Goal: Task Accomplishment & Management: Manage account settings

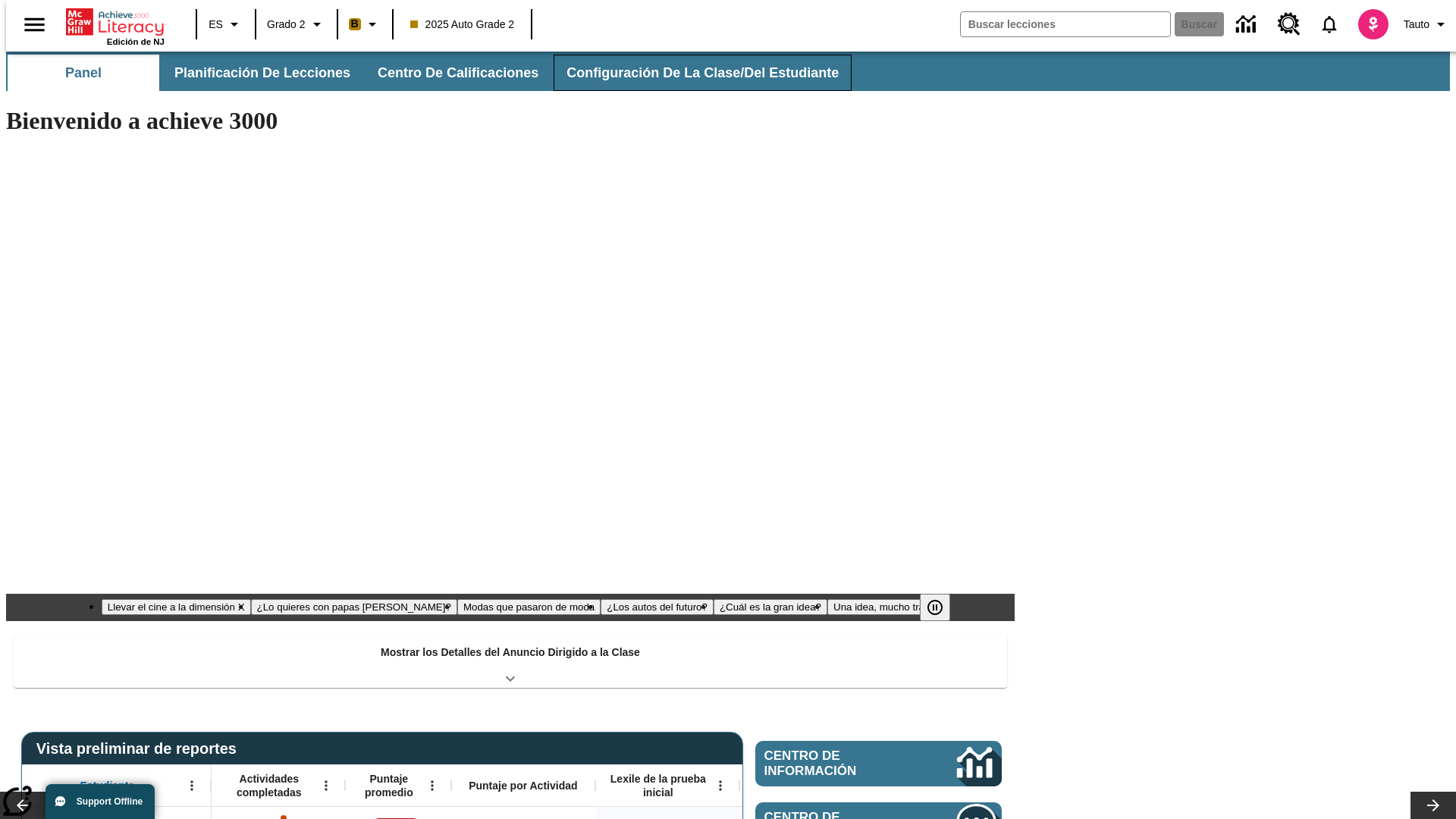
click at [686, 73] on button "Configuración de la clase/del estudiante" at bounding box center [702, 73] width 298 height 36
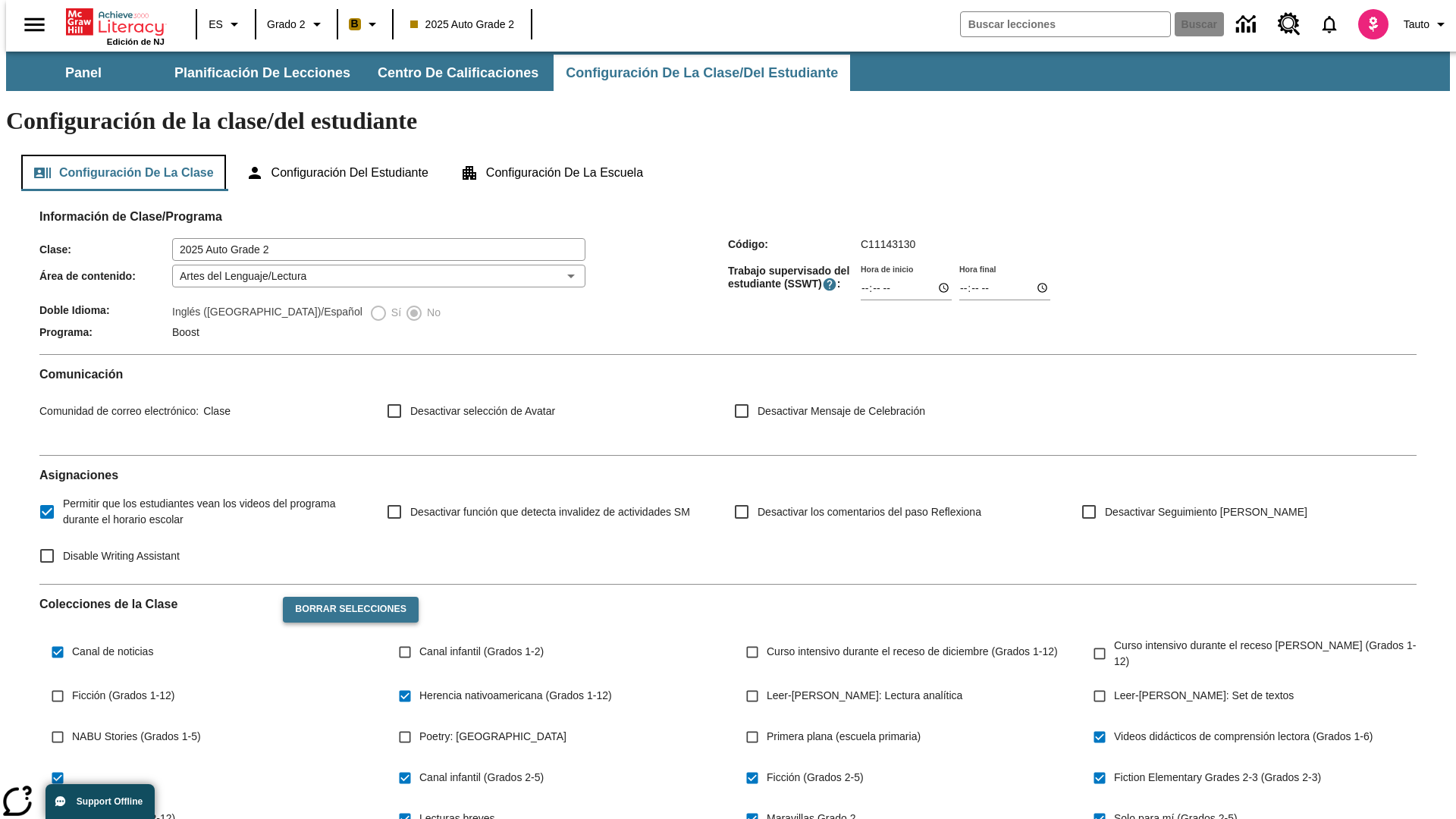
click at [118, 154] on button "Configuración de la clase" at bounding box center [123, 172] width 205 height 36
click at [342, 596] on button "Borrar selecciones" at bounding box center [350, 609] width 136 height 26
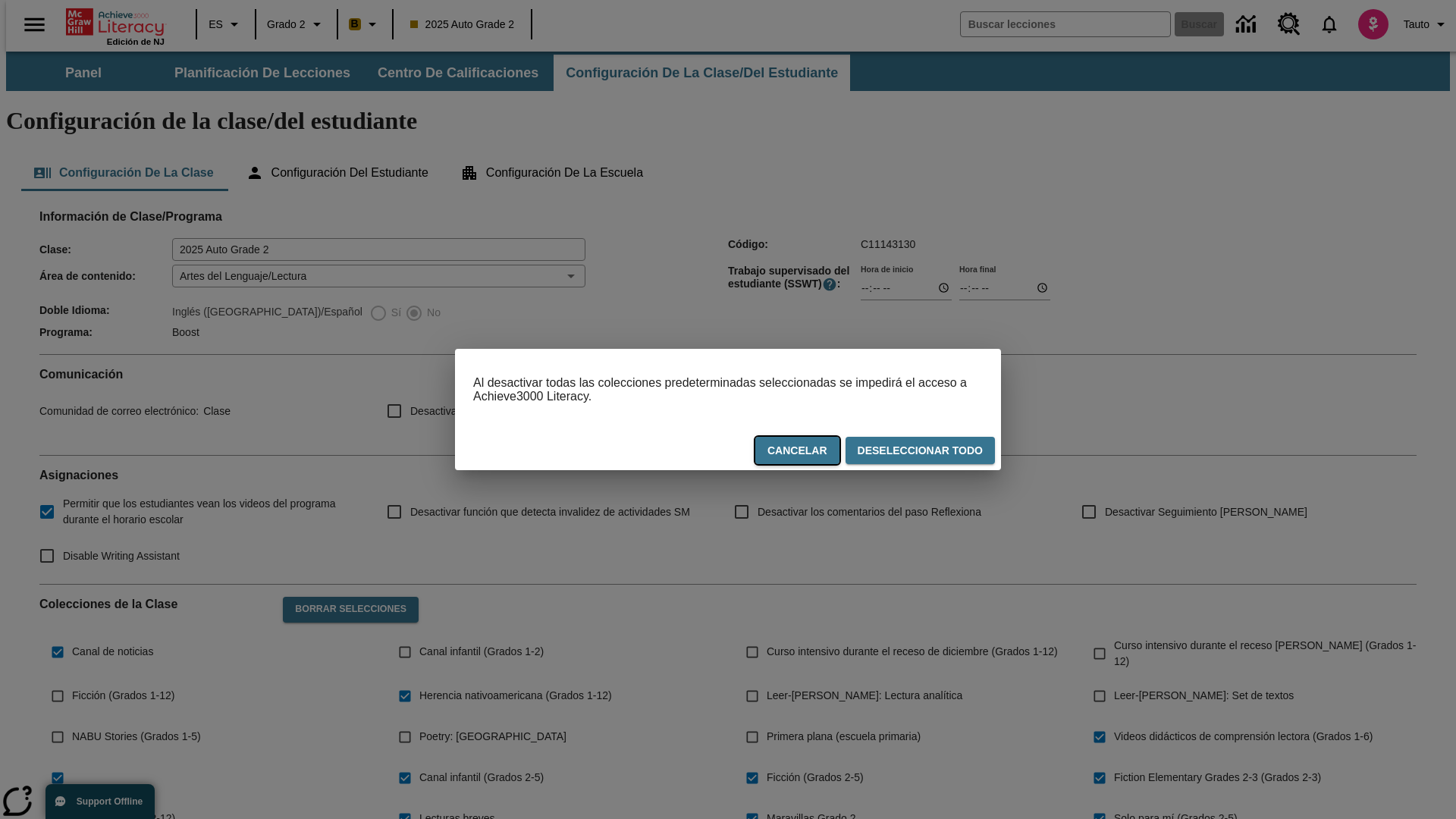
click at [805, 453] on button "Cancelar" at bounding box center [797, 450] width 84 height 28
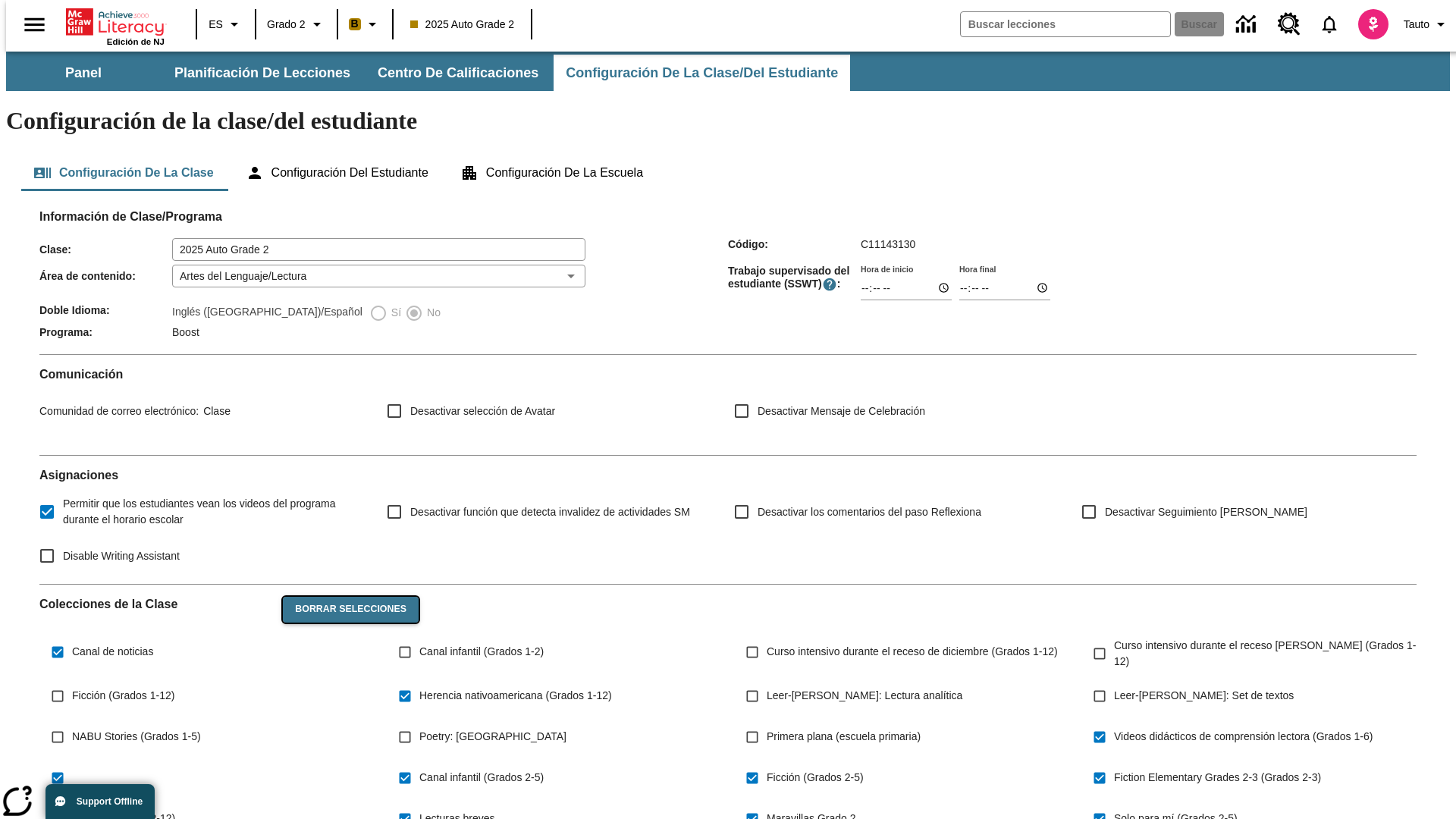
click at [342, 596] on button "Borrar selecciones" at bounding box center [350, 609] width 136 height 26
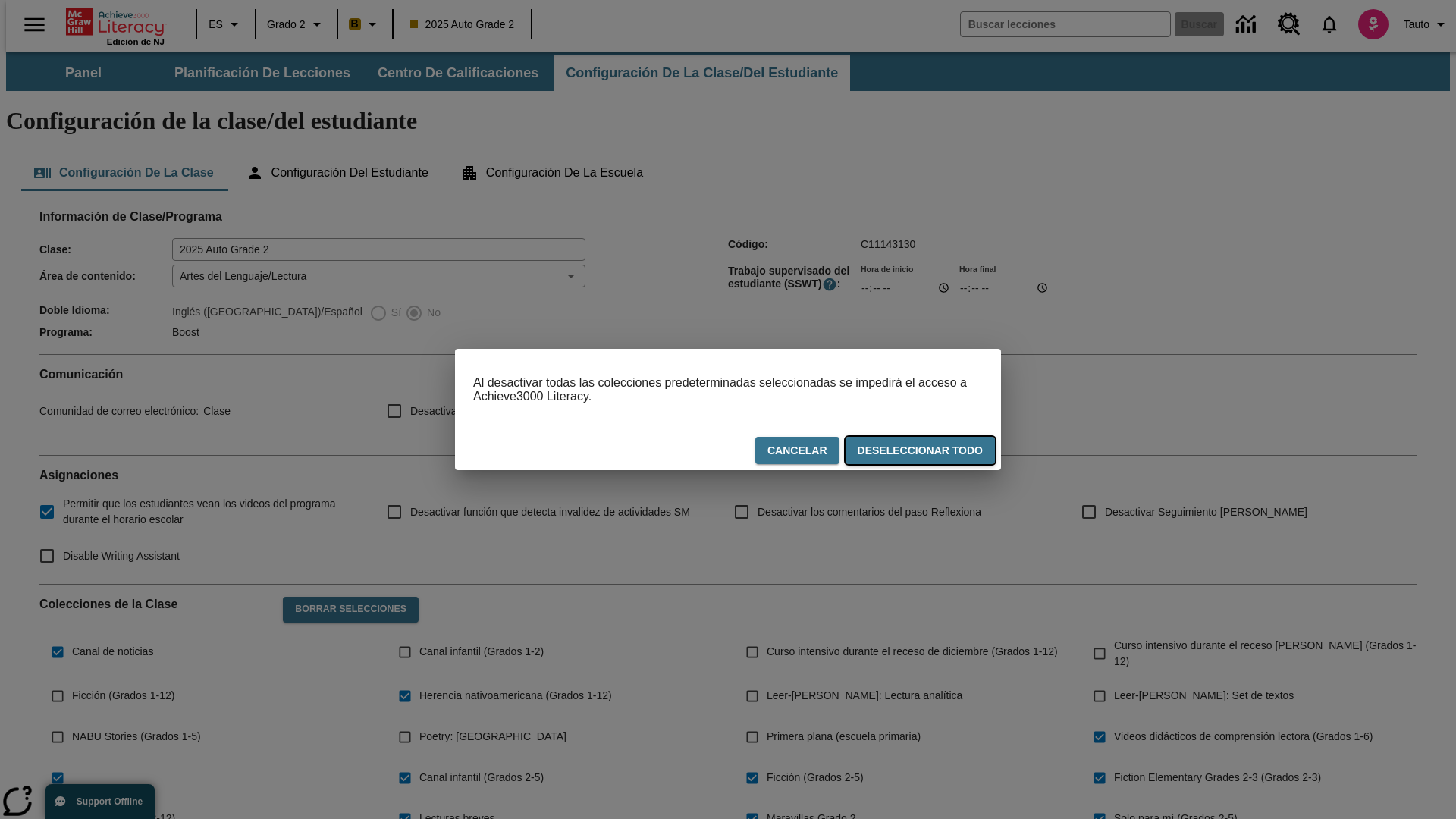
click at [923, 453] on button "Deseleccionar todo" at bounding box center [919, 450] width 149 height 28
checkbox input "false"
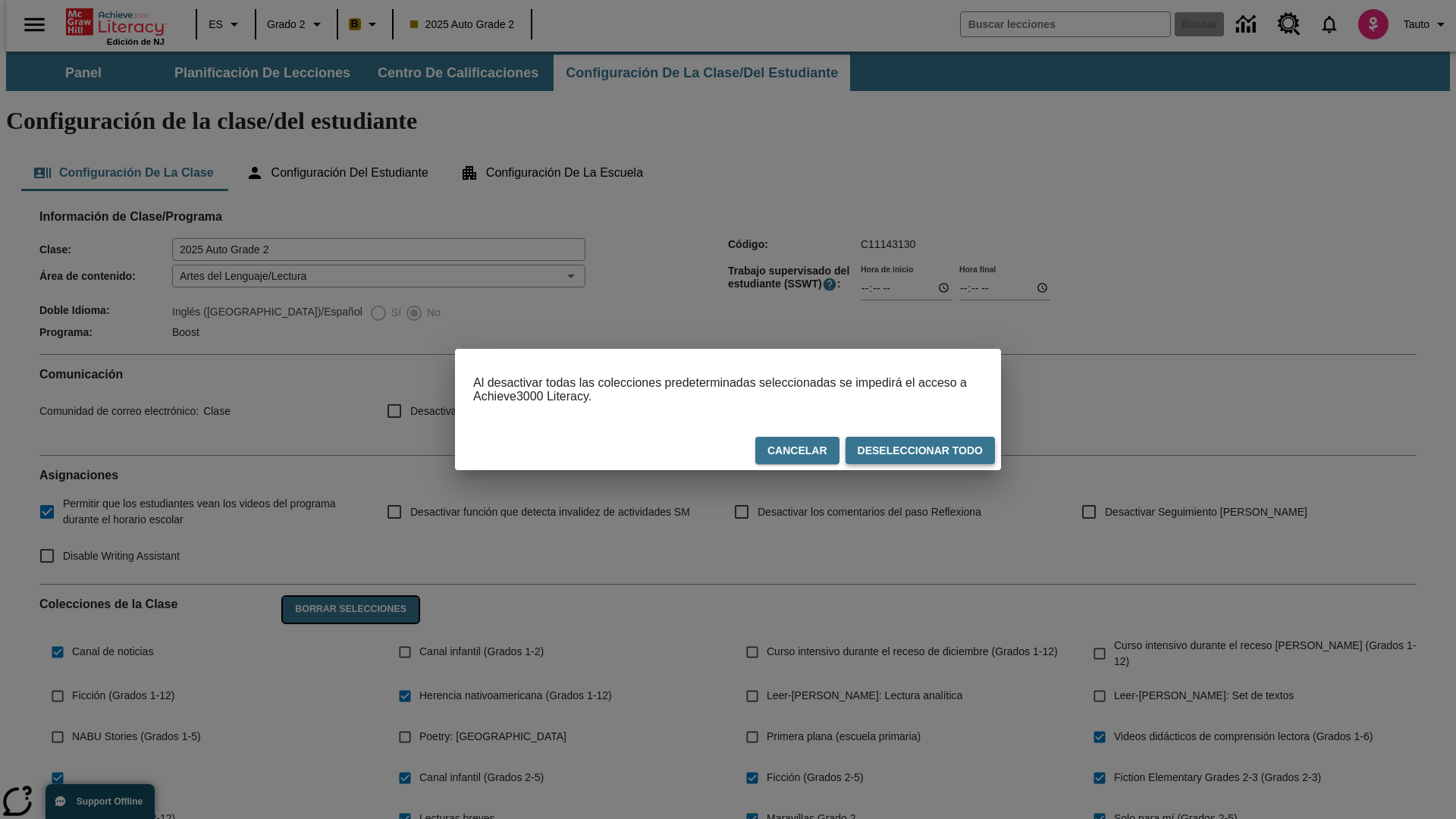
checkbox input "false"
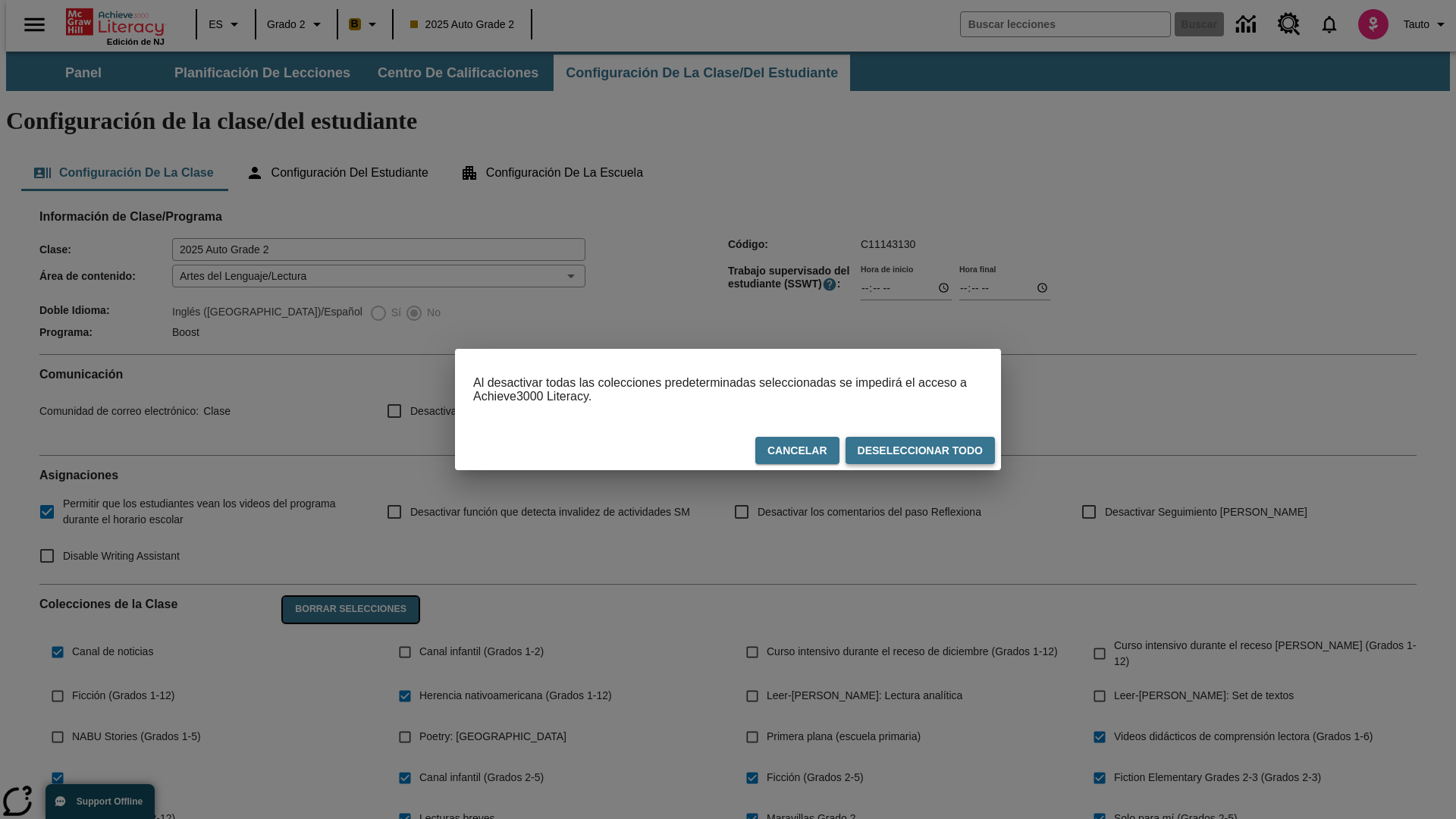
checkbox input "false"
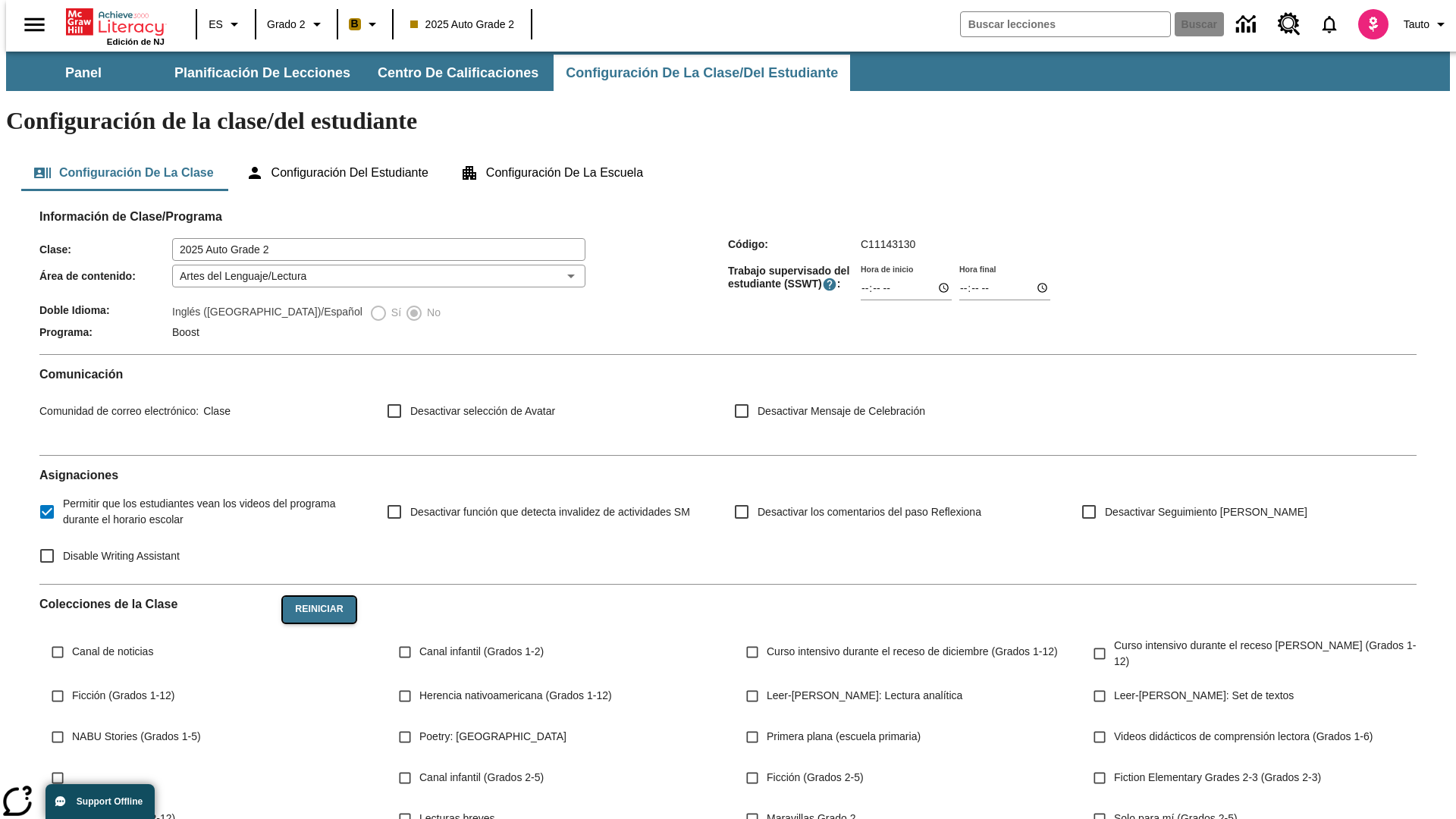
click at [315, 596] on button "Reiniciar" at bounding box center [318, 609] width 72 height 26
checkbox input "true"
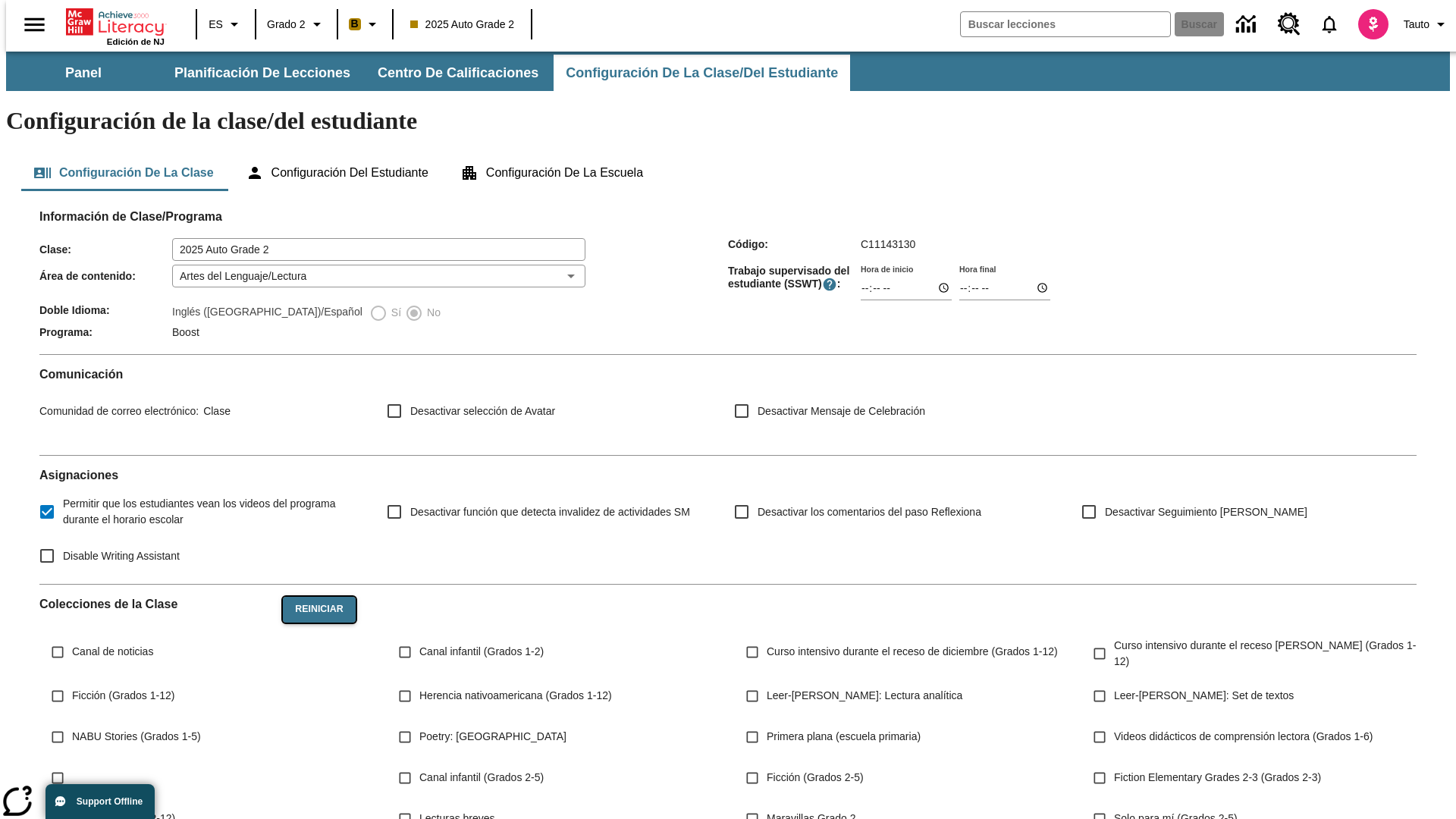
checkbox input "true"
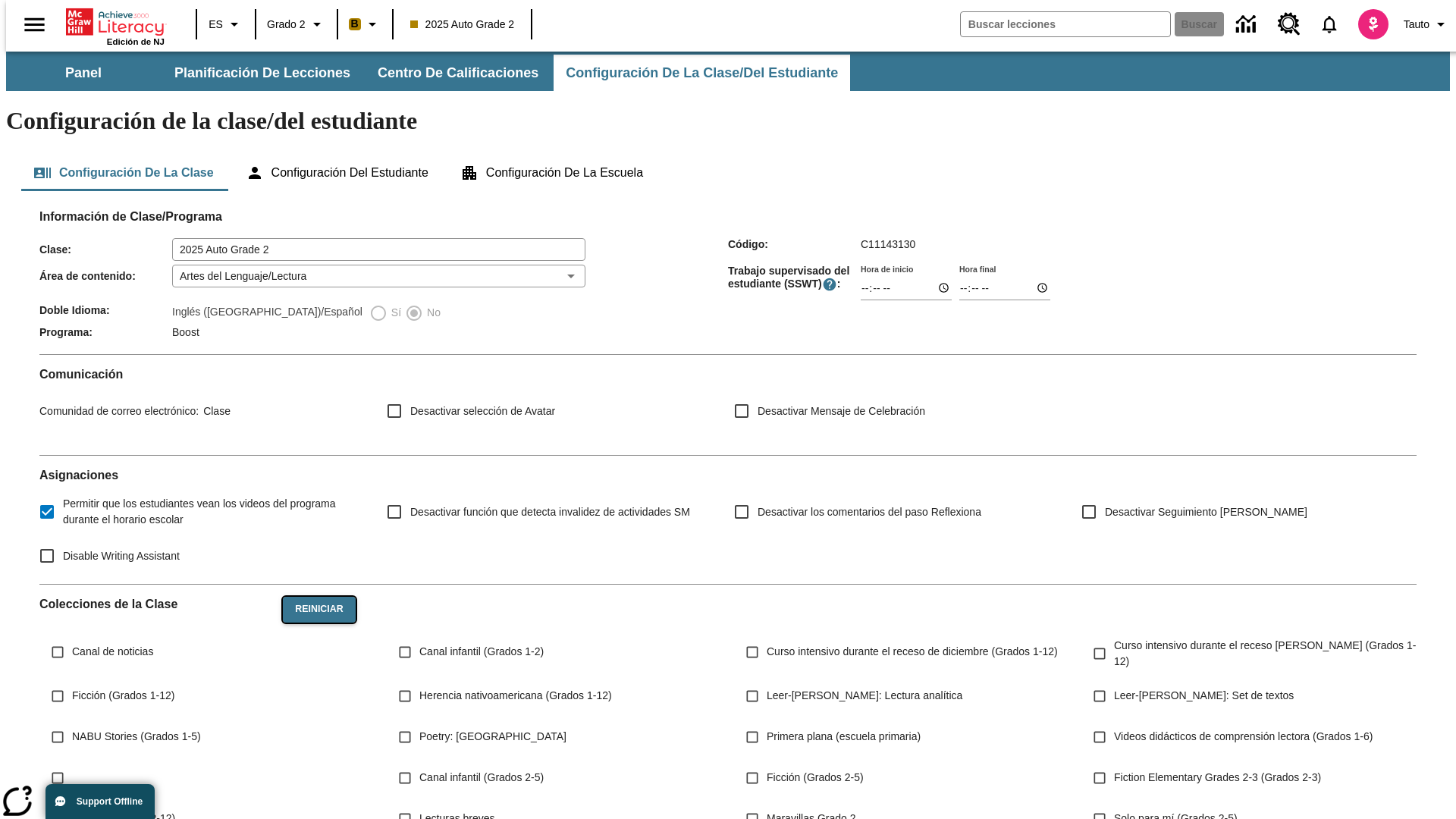
checkbox input "true"
